Goal: Task Accomplishment & Management: Use online tool/utility

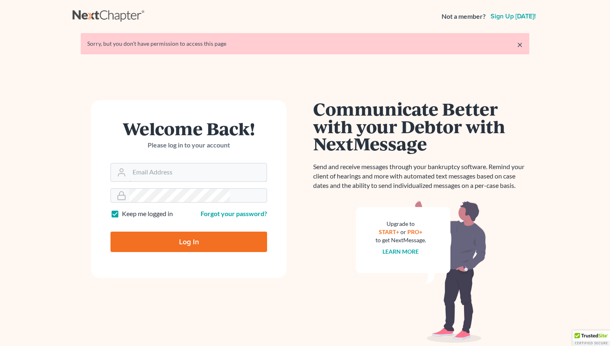
type input "[PERSON_NAME][EMAIL_ADDRESS][DOMAIN_NAME]"
click at [163, 231] on input "Log In" at bounding box center [189, 241] width 157 height 20
type input "Thinking..."
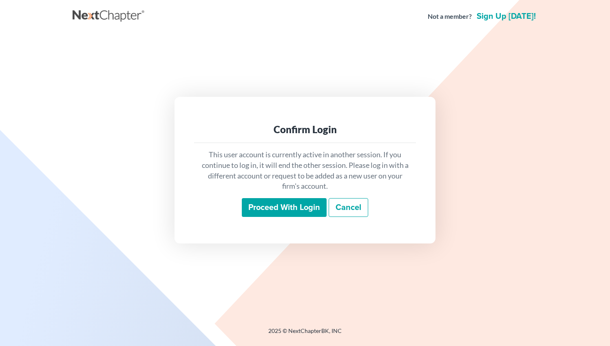
click at [284, 202] on input "Proceed with login" at bounding box center [284, 207] width 85 height 19
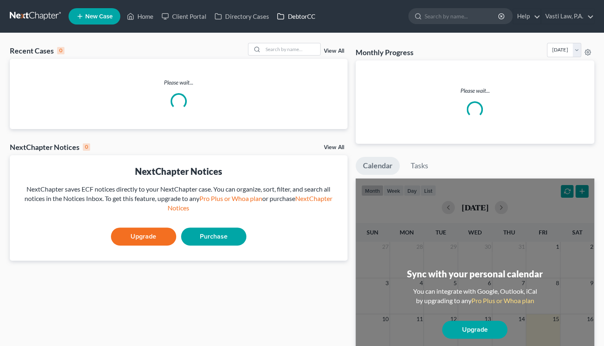
click at [273, 12] on link "DebtorCC" at bounding box center [296, 16] width 46 height 15
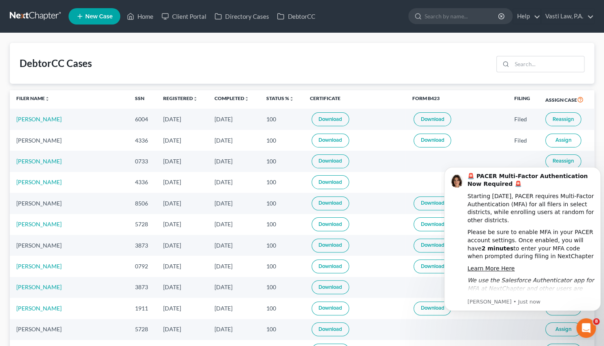
click at [581, 331] on div "Open Intercom Messenger" at bounding box center [586, 327] width 27 height 27
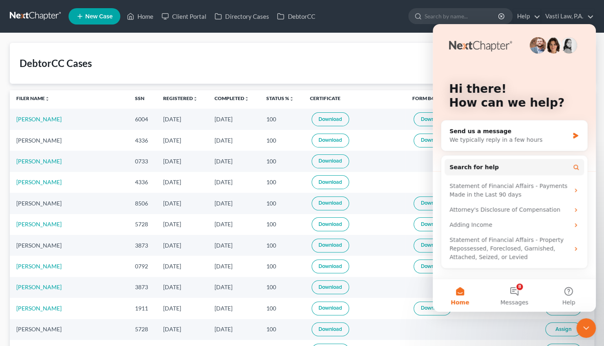
click at [589, 324] on icon "Close Intercom Messenger" at bounding box center [587, 328] width 10 height 10
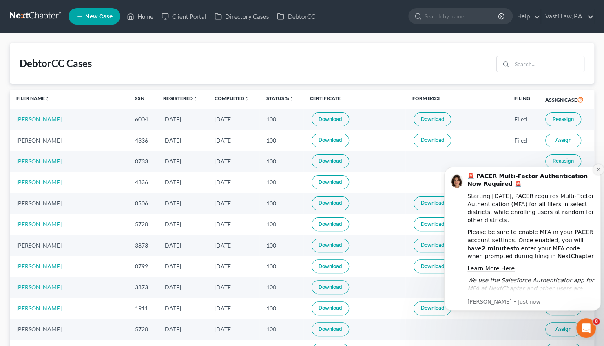
click at [599, 169] on icon "Dismiss notification" at bounding box center [599, 169] width 4 height 4
